Goal: Check status

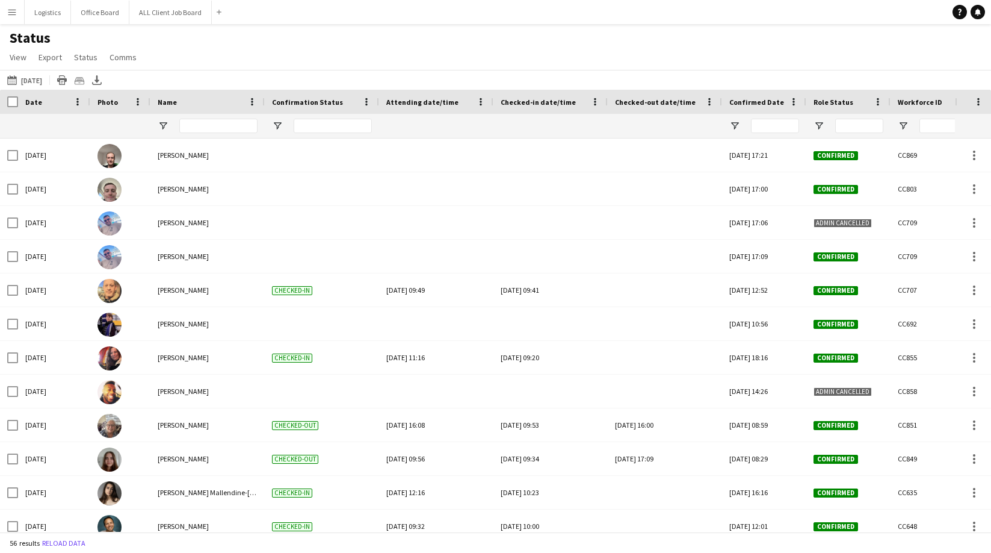
scroll to position [178, 0]
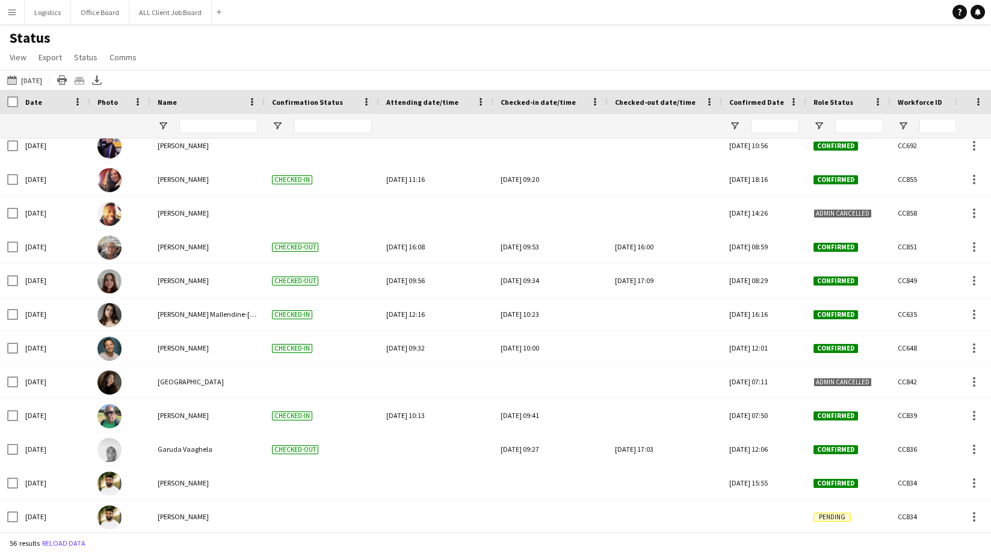
click at [206, 45] on div "Status View Views Default view New view Update view Delete view Edit name Custo…" at bounding box center [495, 49] width 991 height 41
click at [190, 45] on div "Status View Views Default view New view Update view Delete view Edit name Custo…" at bounding box center [495, 49] width 991 height 41
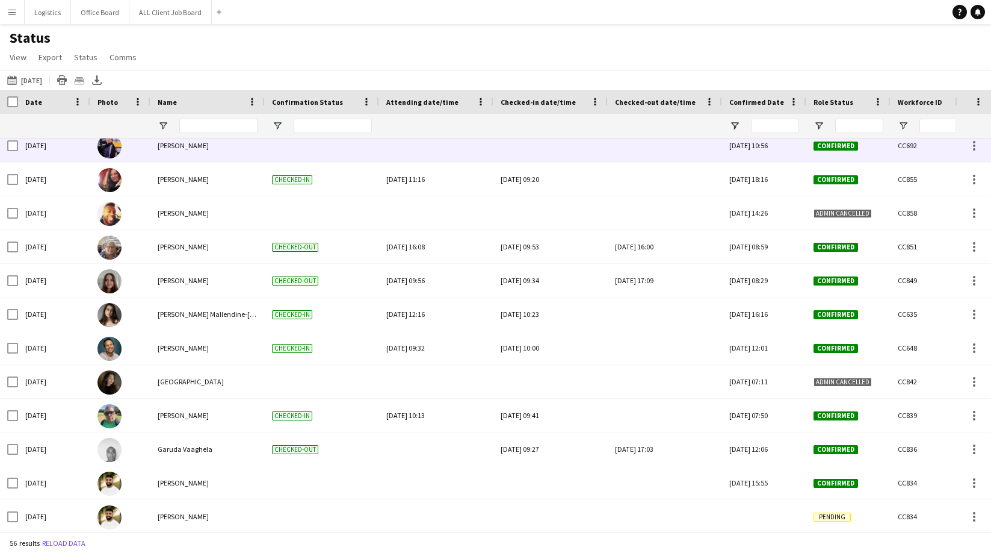
scroll to position [0, 0]
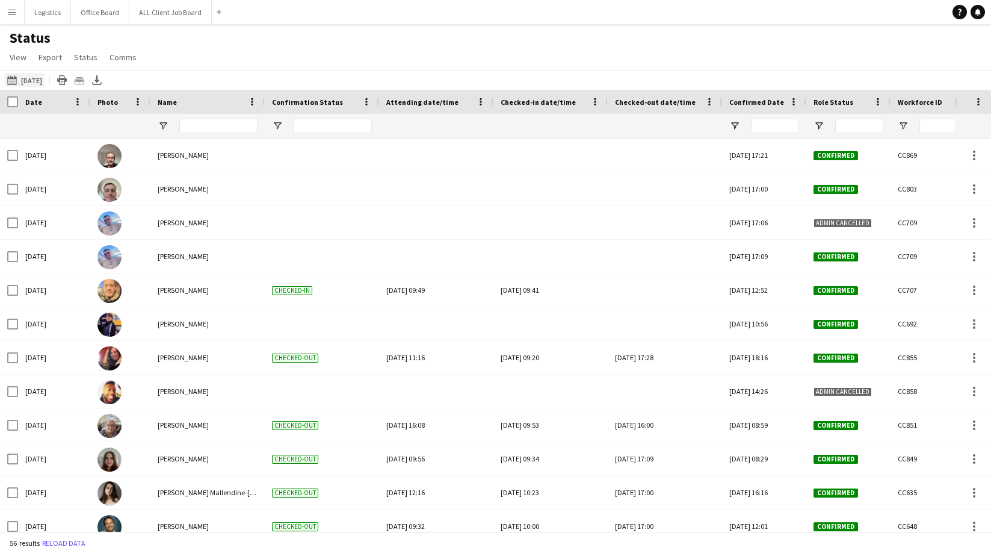
click at [33, 76] on button "[DATE] to [DATE] [DATE]" at bounding box center [25, 80] width 40 height 14
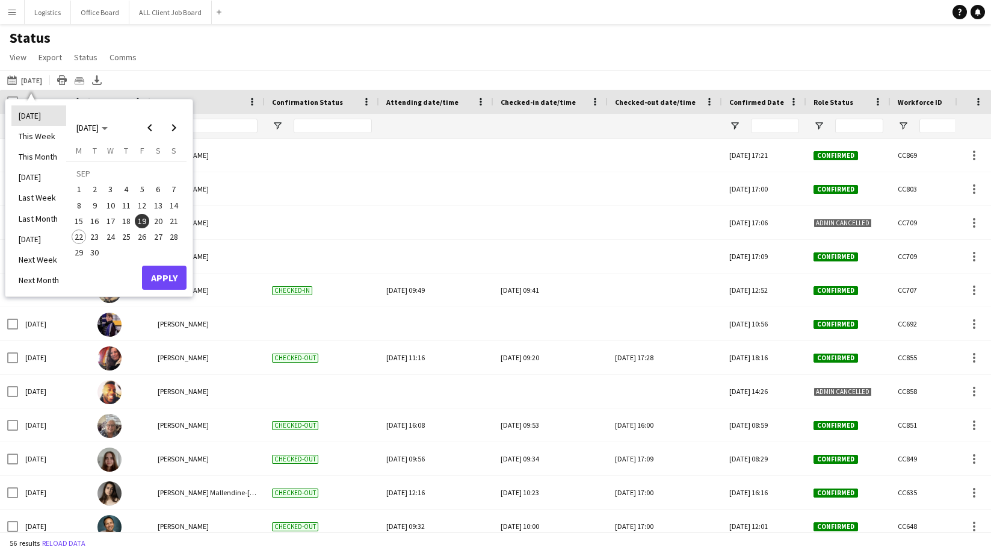
click at [33, 119] on li "[DATE]" at bounding box center [38, 115] width 55 height 20
